Goal: Communication & Community: Answer question/provide support

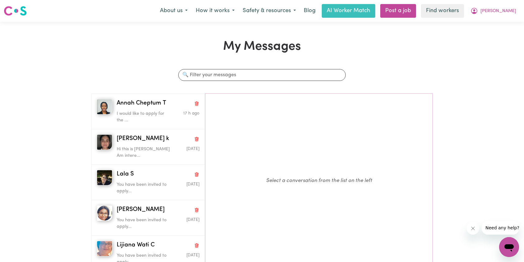
scroll to position [31, 0]
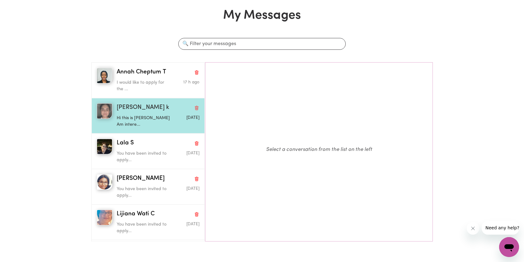
click at [134, 108] on span "[PERSON_NAME] k" at bounding box center [143, 107] width 53 height 9
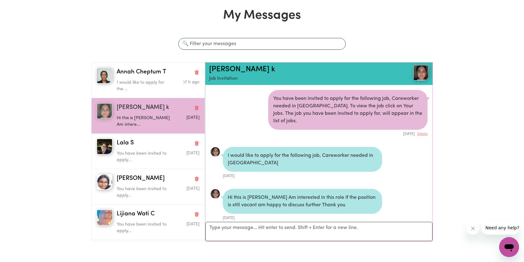
scroll to position [3, 0]
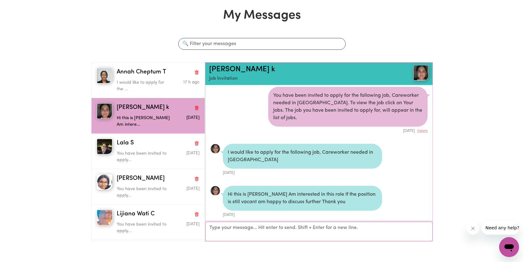
click at [229, 230] on textarea "Your reply" at bounding box center [318, 231] width 227 height 19
type textarea "h"
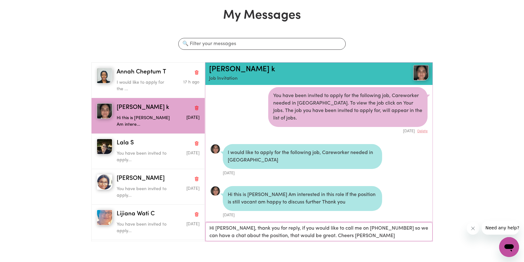
type textarea "Hi [PERSON_NAME], thank you for reply, if you would like to call me on [PHONE_N…"
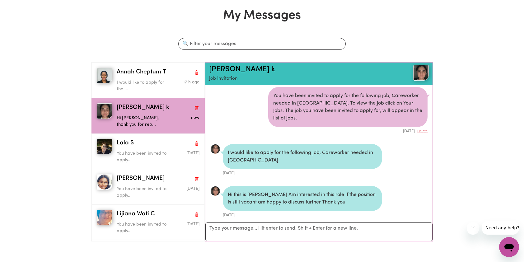
scroll to position [50, 0]
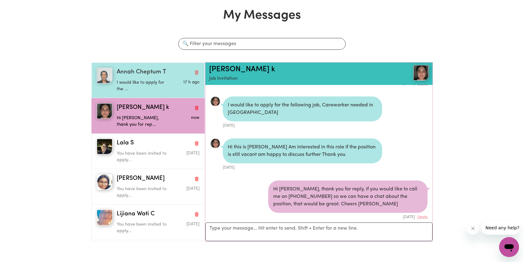
click at [138, 70] on span "Annah Cheptum T" at bounding box center [141, 72] width 49 height 9
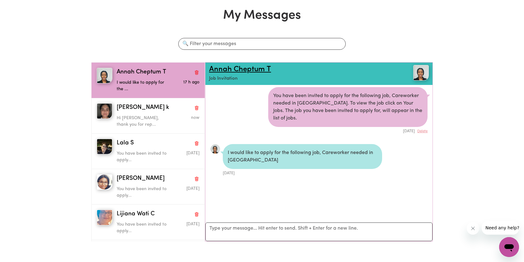
click at [234, 70] on link "Annah Cheptum T" at bounding box center [240, 69] width 62 height 7
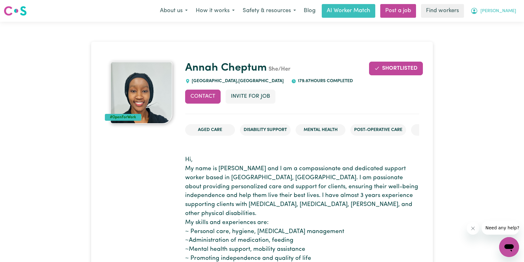
click at [502, 12] on button "[PERSON_NAME]" at bounding box center [493, 10] width 54 height 13
click at [485, 23] on link "My Dashboard" at bounding box center [495, 24] width 49 height 12
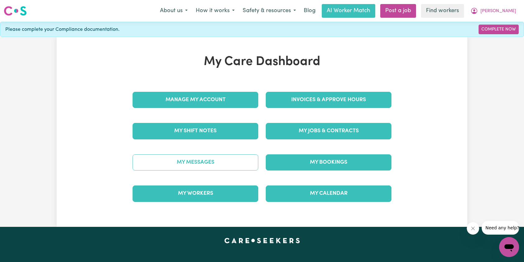
click at [202, 158] on link "My Messages" at bounding box center [196, 162] width 126 height 16
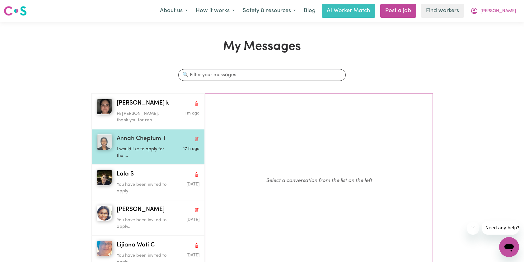
click at [164, 144] on div "I would like to apply for the ..." at bounding box center [144, 151] width 55 height 16
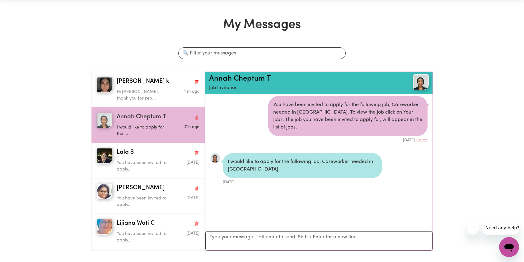
scroll to position [62, 0]
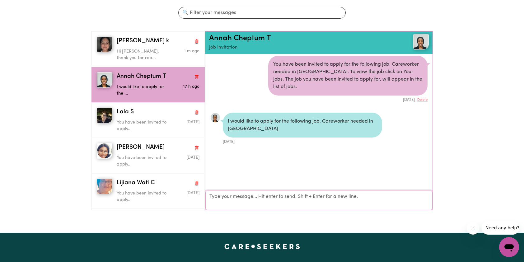
click at [226, 198] on textarea "Your reply" at bounding box center [318, 200] width 227 height 19
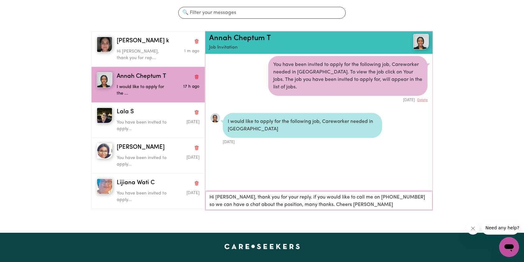
type textarea "Hi [PERSON_NAME], thank you for your reply. if you would like to call me on [PH…"
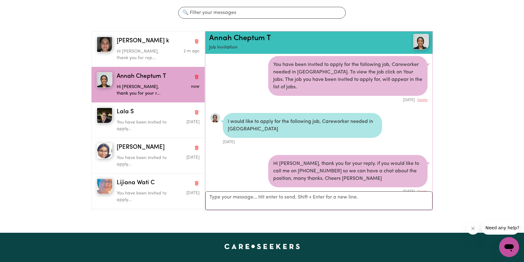
scroll to position [8, 0]
